Goal: Task Accomplishment & Management: Use online tool/utility

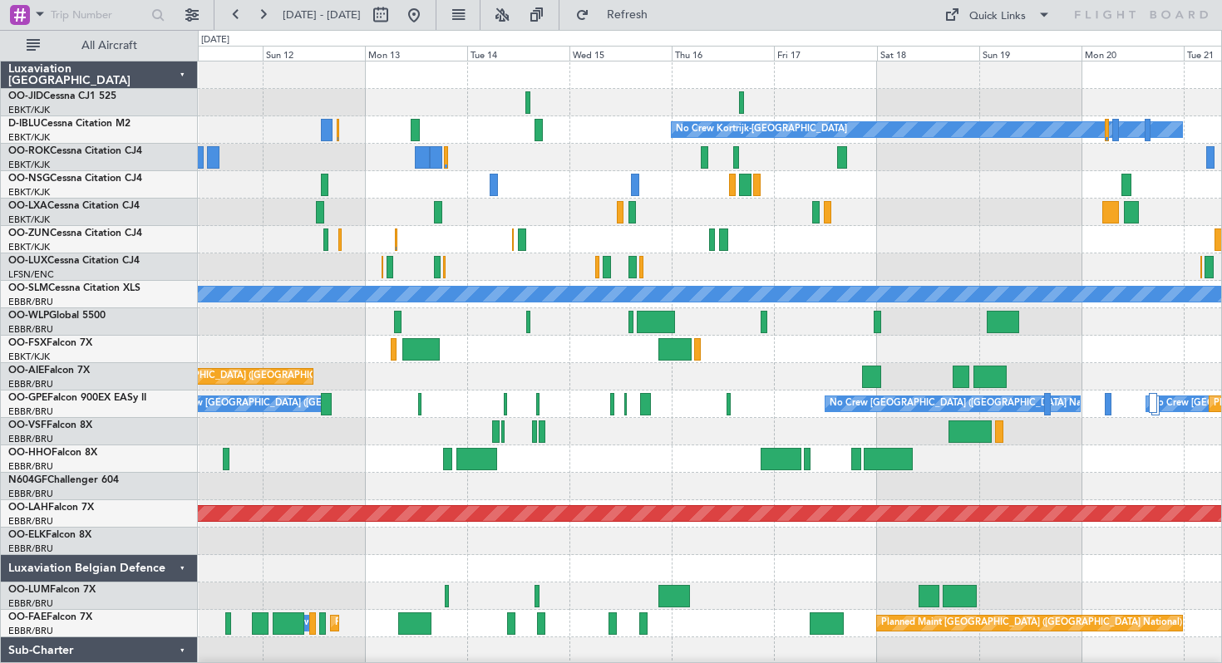
click at [718, 204] on div at bounding box center [709, 212] width 1023 height 27
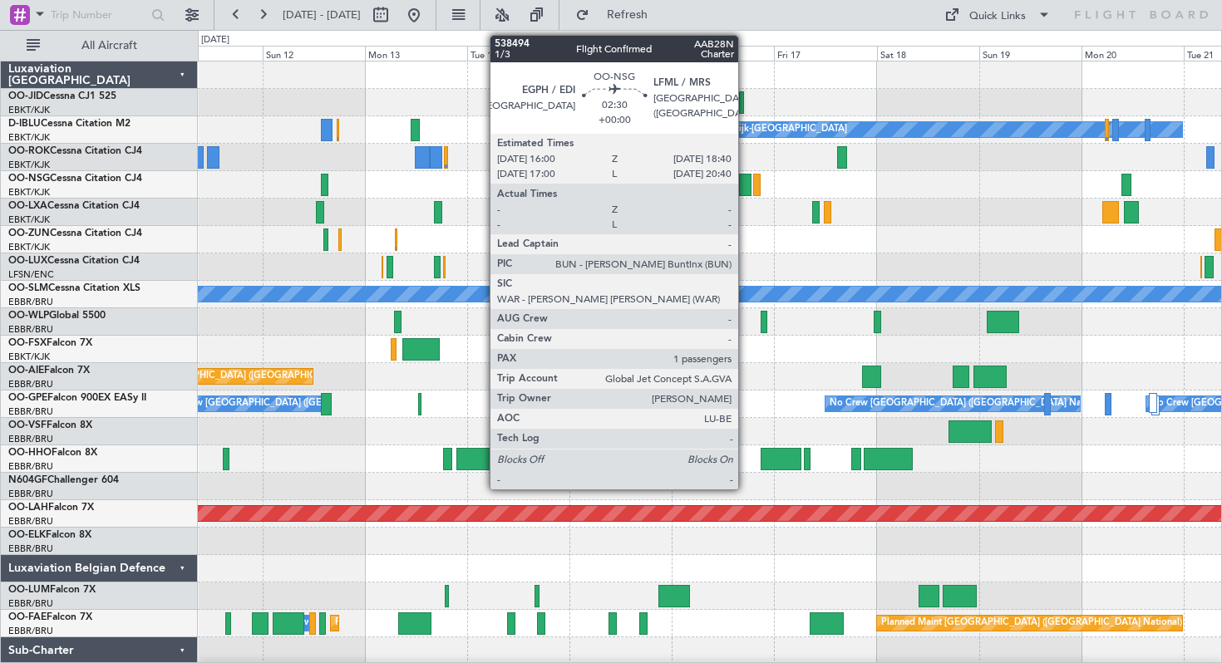
click at [745, 183] on div at bounding box center [745, 185] width 12 height 22
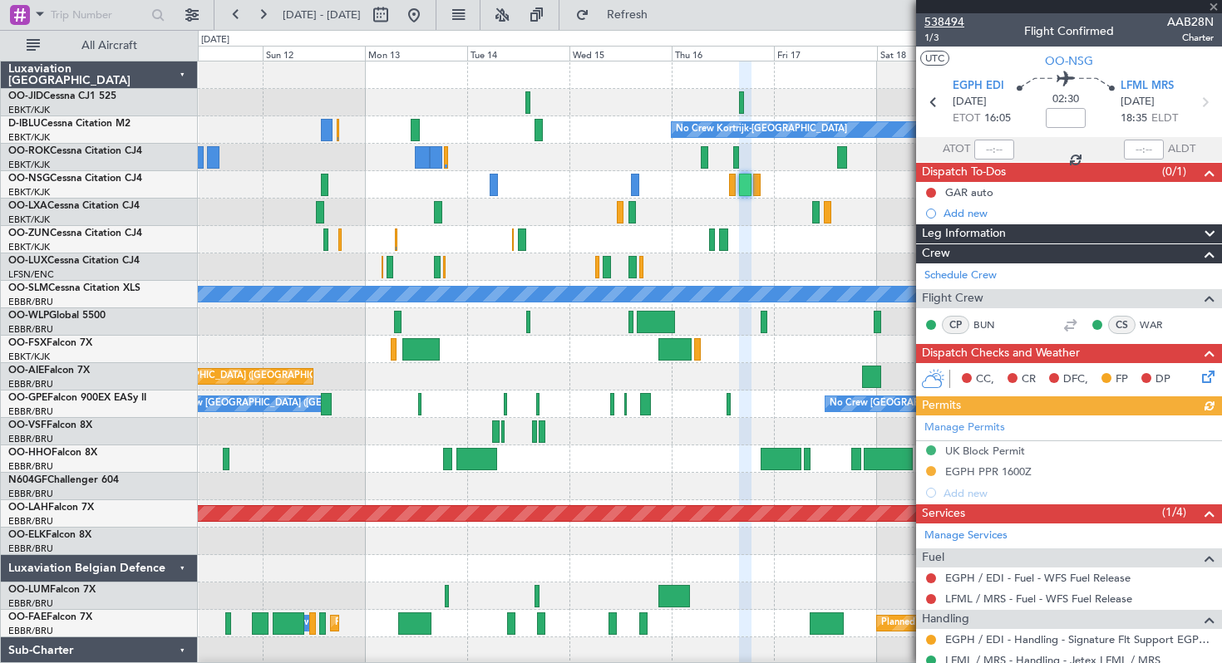
click at [945, 18] on span "538494" at bounding box center [944, 21] width 40 height 17
click at [637, 10] on button "Refresh" at bounding box center [618, 15] width 100 height 27
click at [1213, 6] on span at bounding box center [1213, 7] width 17 height 15
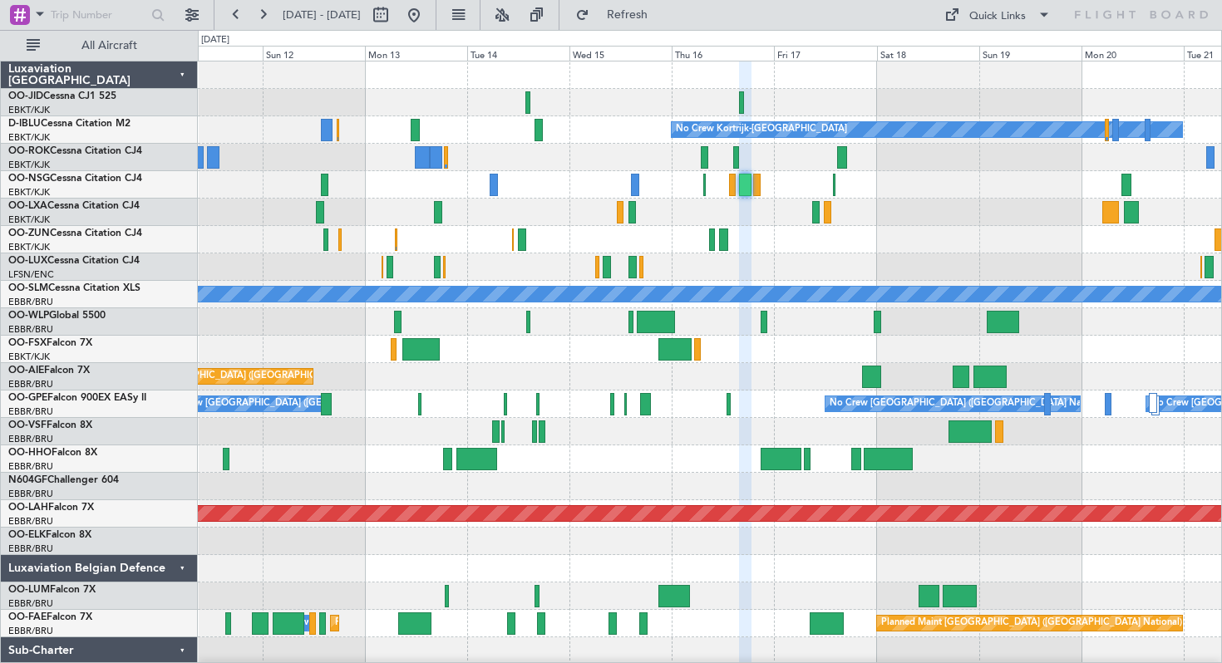
type input "0"
click at [662, 20] on span "Refresh" at bounding box center [628, 15] width 70 height 12
click at [662, 12] on span "Refresh" at bounding box center [628, 15] width 70 height 12
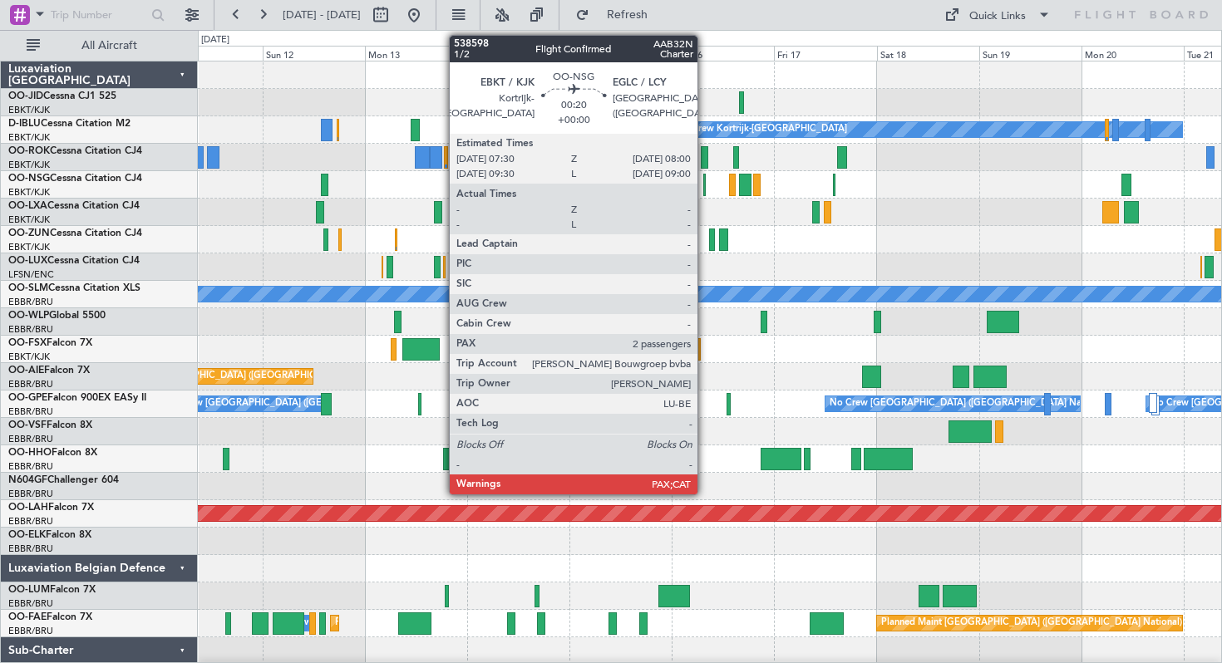
click at [705, 184] on div at bounding box center [704, 185] width 2 height 22
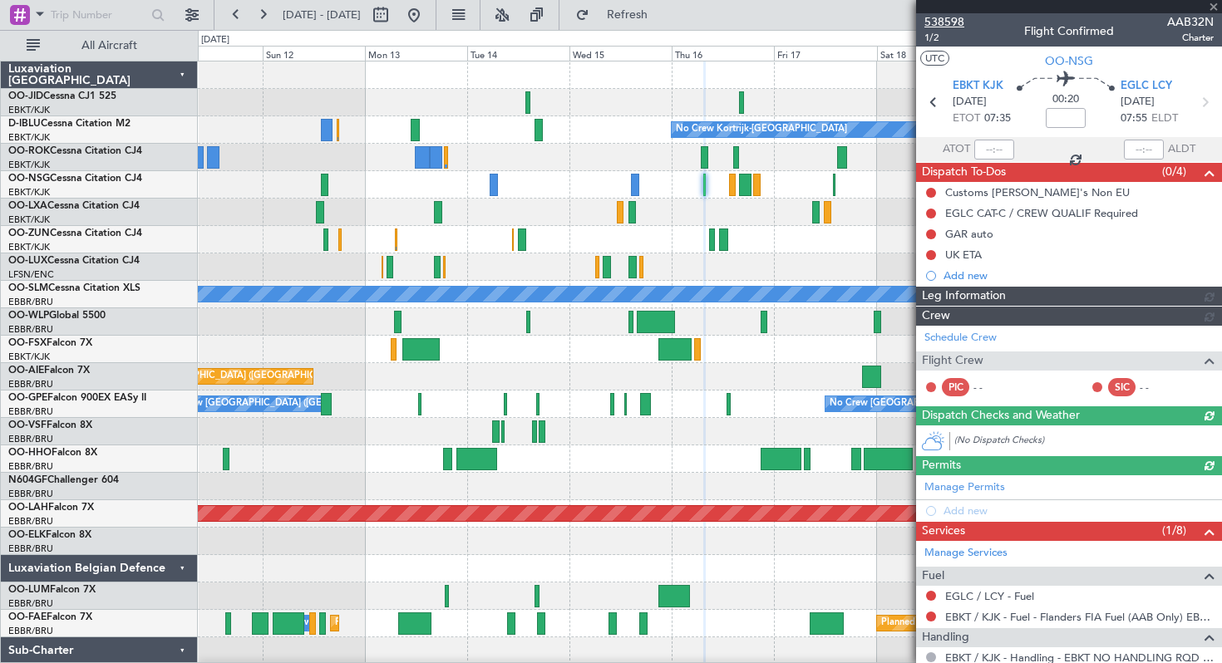
click at [947, 20] on span "538598" at bounding box center [944, 21] width 40 height 17
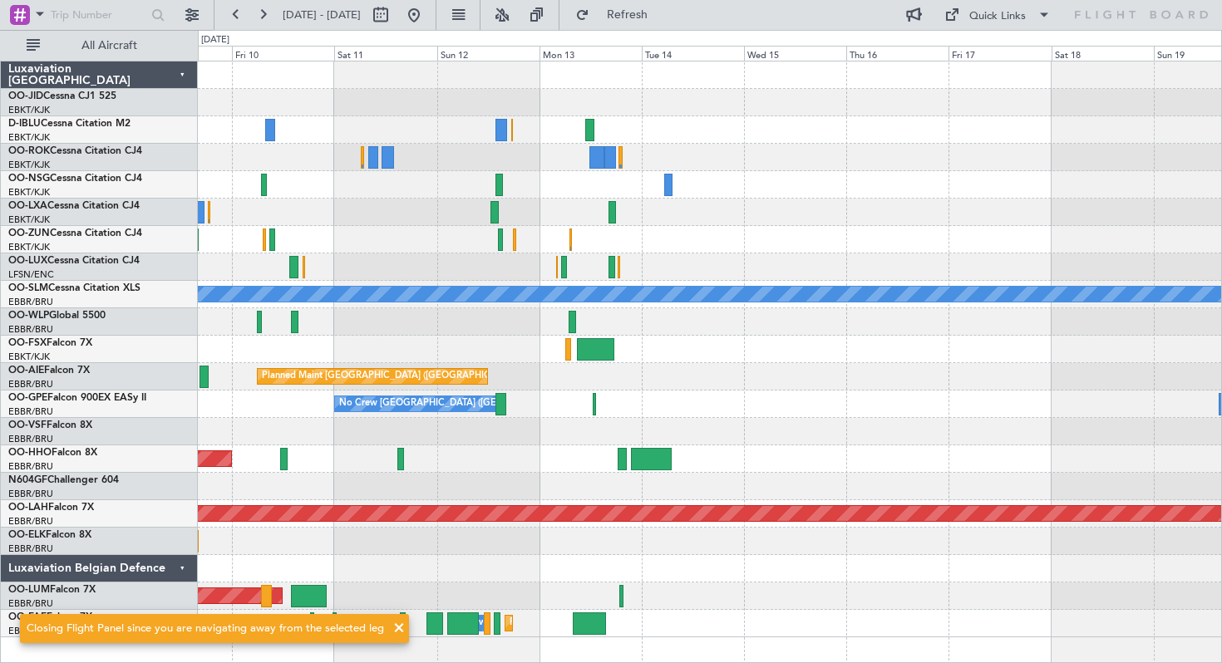
click at [1017, 12] on div "Quick Links" at bounding box center [997, 16] width 57 height 17
click at [996, 53] on button "Trip Builder" at bounding box center [998, 55] width 125 height 40
